Goal: Find specific page/section: Find specific page/section

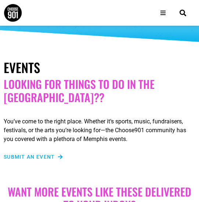
click at [161, 14] on icon "Open/Close Menu" at bounding box center [162, 13] width 5 height 6
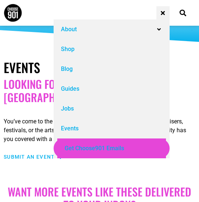
click at [69, 127] on div "Events" at bounding box center [70, 128] width 18 height 9
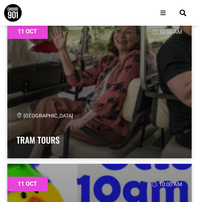
scroll to position [17235, 0]
